Goal: Consume media (video, audio)

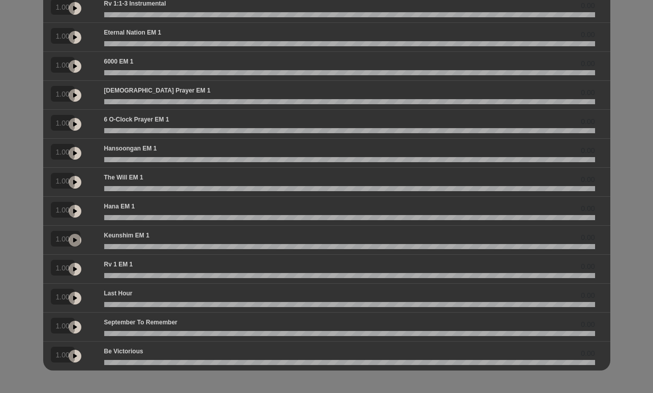
scroll to position [226, 0]
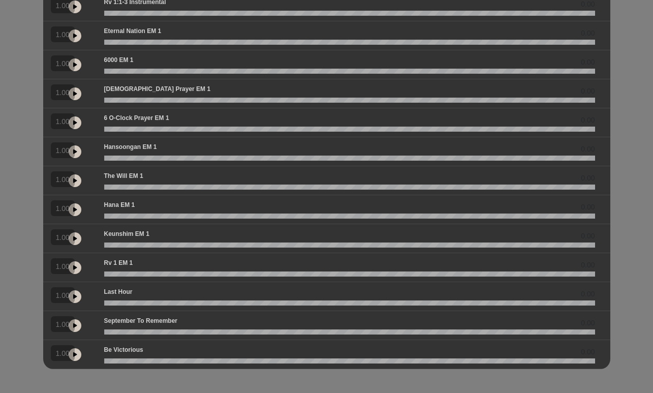
click at [76, 234] on button at bounding box center [75, 238] width 13 height 13
click at [642, 63] on div "English by 0.00 0.00 0.00" at bounding box center [326, 75] width 653 height 587
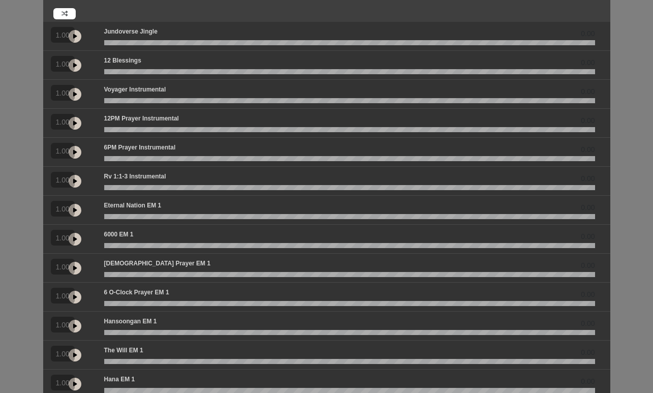
scroll to position [26, 0]
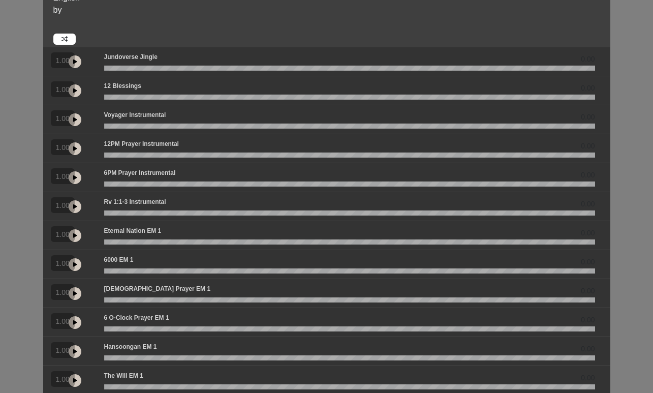
click at [75, 90] on icon at bounding box center [75, 90] width 4 height 5
click at [73, 148] on div "1.00 « − + » ×" at bounding box center [65, 147] width 29 height 16
click at [76, 148] on div "1.00 « − + » ×" at bounding box center [65, 147] width 29 height 16
click at [74, 150] on div "1.00 « − + » ×" at bounding box center [65, 147] width 29 height 16
click at [73, 144] on div "1.00 « − + » ×" at bounding box center [65, 147] width 29 height 16
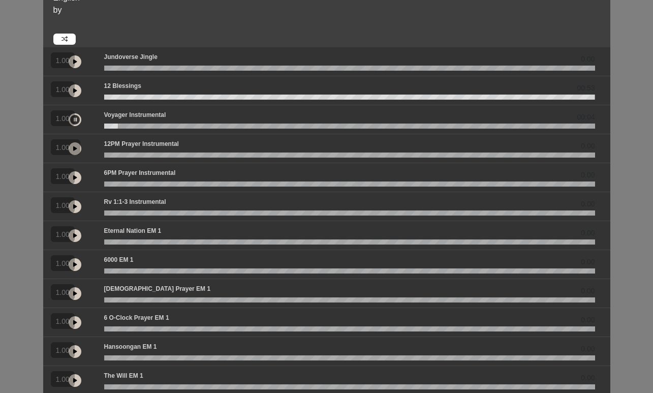
click at [73, 144] on div "1.00 « − + » ×" at bounding box center [65, 147] width 29 height 16
click at [74, 146] on div "1.00 « − + » ×" at bounding box center [65, 147] width 29 height 16
click at [74, 232] on div "1.00 « − + » ×" at bounding box center [65, 234] width 29 height 16
drag, startPoint x: 168, startPoint y: 128, endPoint x: 377, endPoint y: 133, distance: 208.9
click at [377, 133] on div "00:19" at bounding box center [326, 119] width 567 height 29
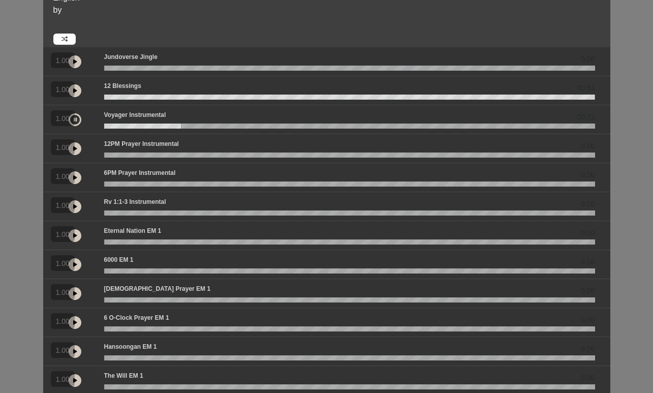
click at [635, 9] on div "English by 0.00 00:53 00:22" at bounding box center [326, 275] width 653 height 587
click at [75, 148] on icon at bounding box center [75, 148] width 4 height 5
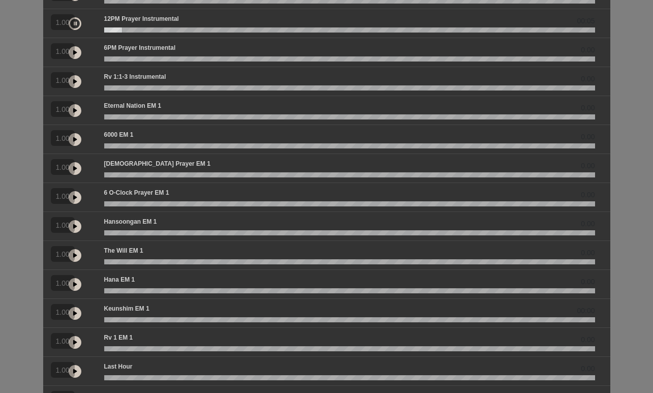
scroll to position [155, 0]
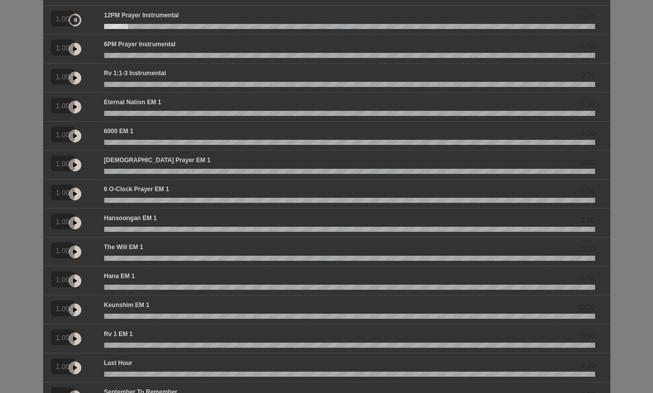
click at [77, 193] on button at bounding box center [75, 194] width 13 height 13
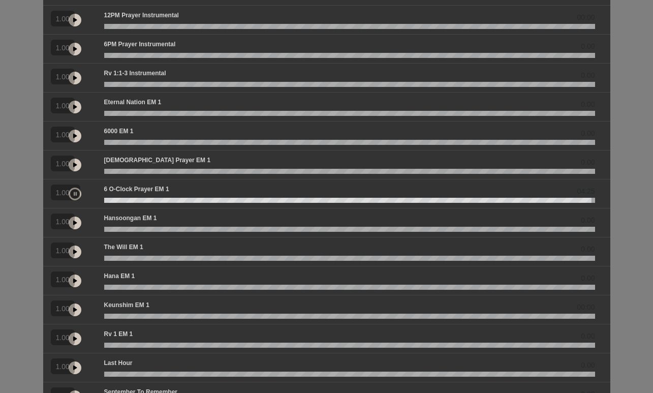
click at [75, 194] on div "1.00 « − + » ×" at bounding box center [65, 192] width 29 height 16
click at [72, 194] on span "1.00" at bounding box center [63, 193] width 20 height 10
click at [74, 224] on icon at bounding box center [75, 222] width 3 height 5
